Goal: Task Accomplishment & Management: Complete application form

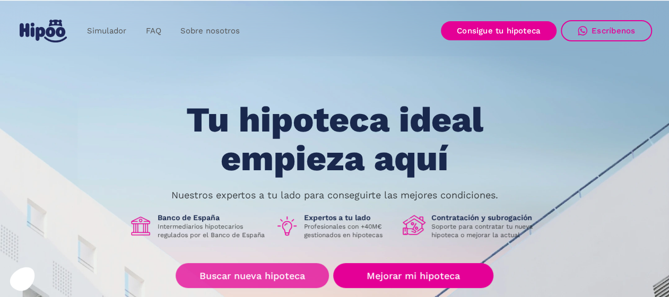
click at [259, 280] on link "Buscar nueva hipoteca" at bounding box center [252, 275] width 153 height 25
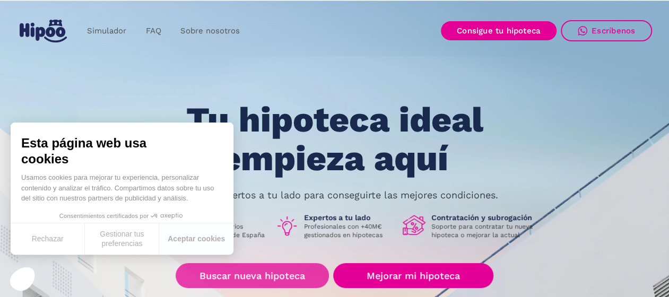
click at [277, 279] on link "Buscar nueva hipoteca" at bounding box center [252, 275] width 153 height 25
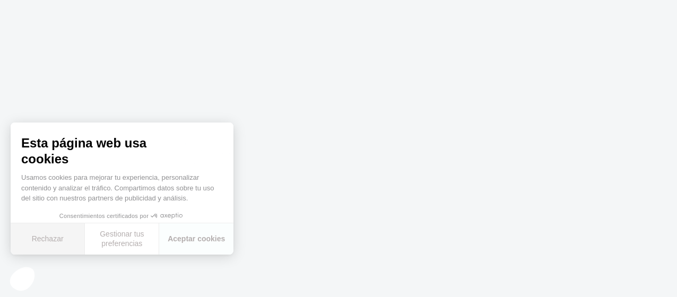
click at [64, 238] on button "Rechazar" at bounding box center [48, 239] width 74 height 31
